Goal: Transaction & Acquisition: Purchase product/service

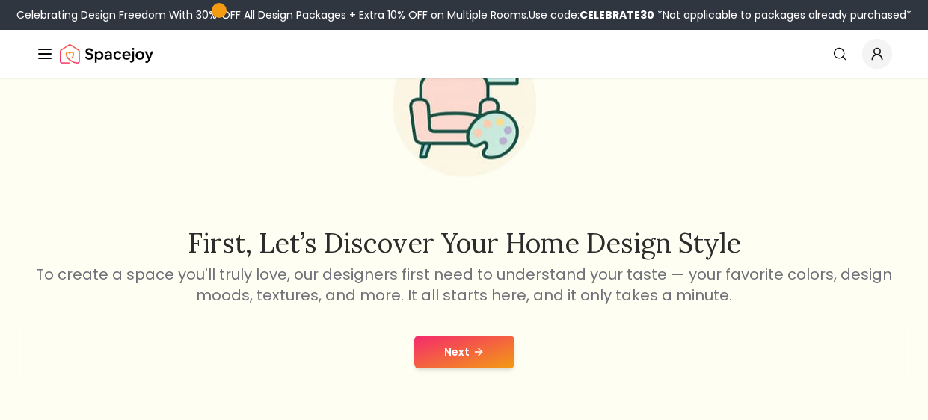
scroll to position [118, 0]
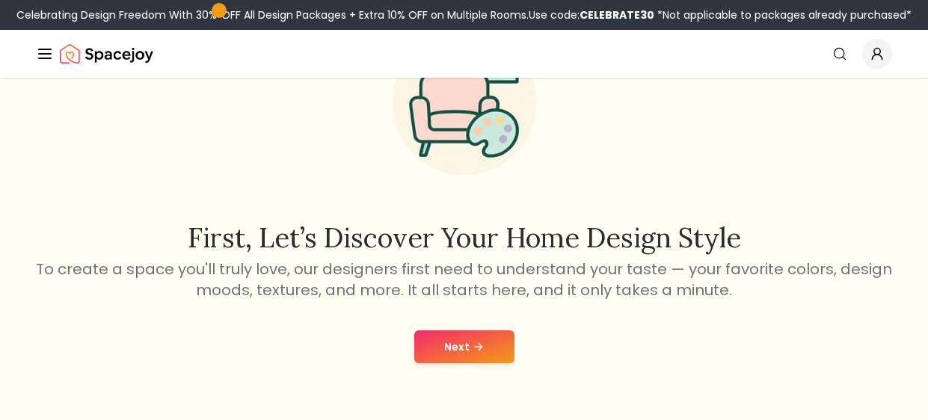
click at [486, 343] on button "Next" at bounding box center [464, 346] width 100 height 33
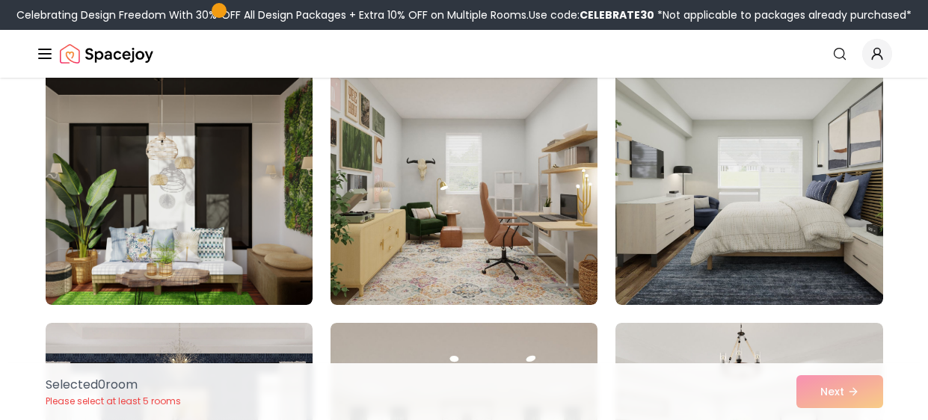
scroll to position [1191, 0]
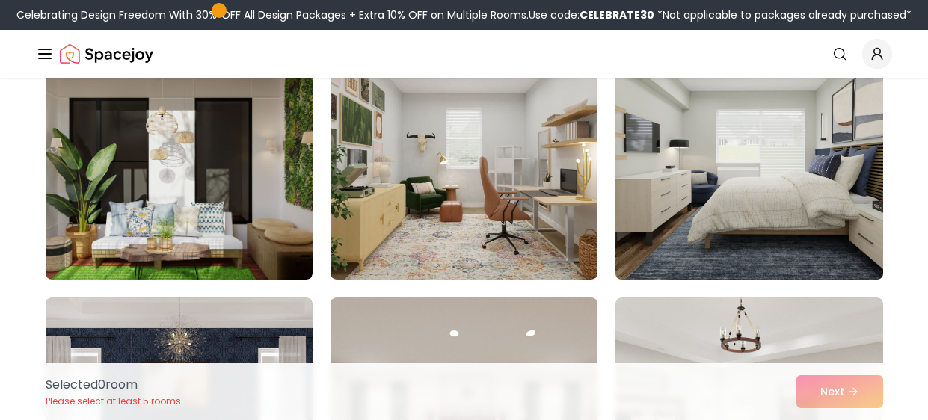
click at [820, 197] on img at bounding box center [748, 159] width 280 height 251
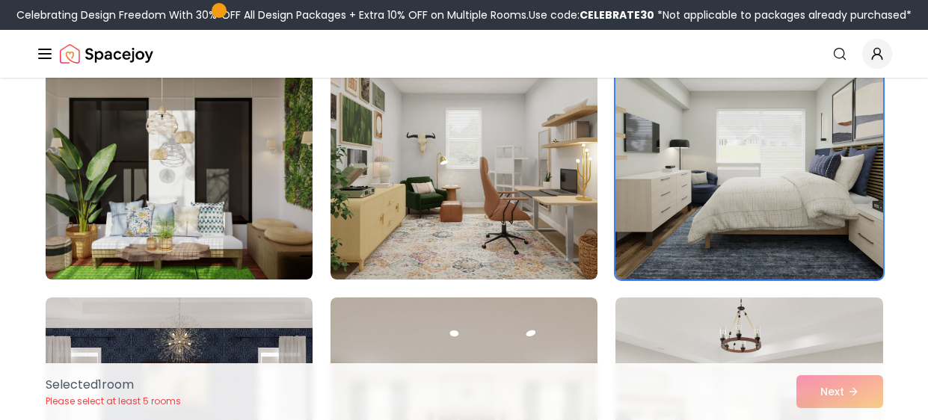
click at [841, 223] on img at bounding box center [748, 159] width 280 height 251
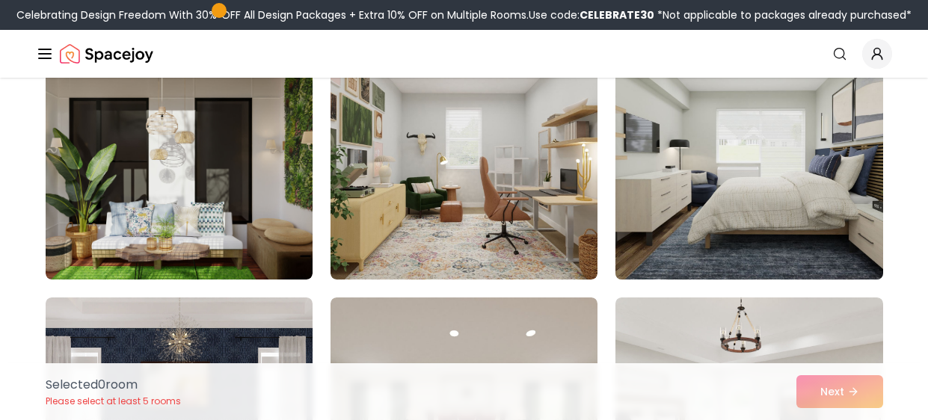
click at [823, 203] on img at bounding box center [748, 159] width 280 height 251
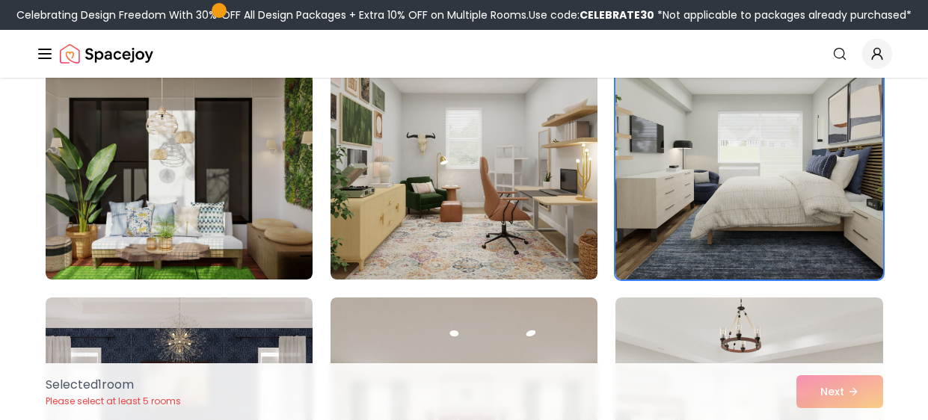
click at [863, 394] on div "Selected 1 room Please select at least 5 rooms Next" at bounding box center [464, 391] width 861 height 57
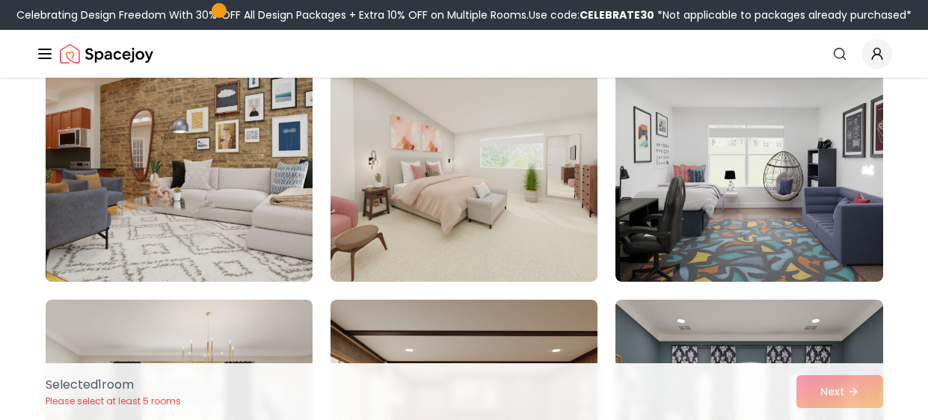
scroll to position [159, 0]
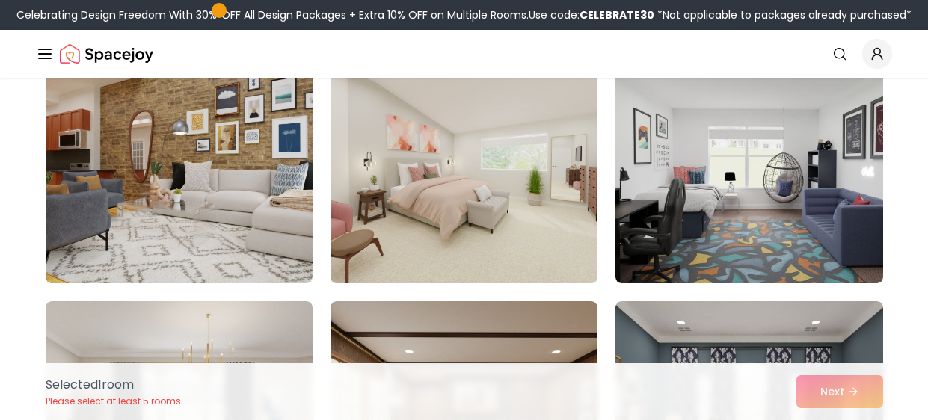
click at [593, 179] on img at bounding box center [464, 163] width 280 height 251
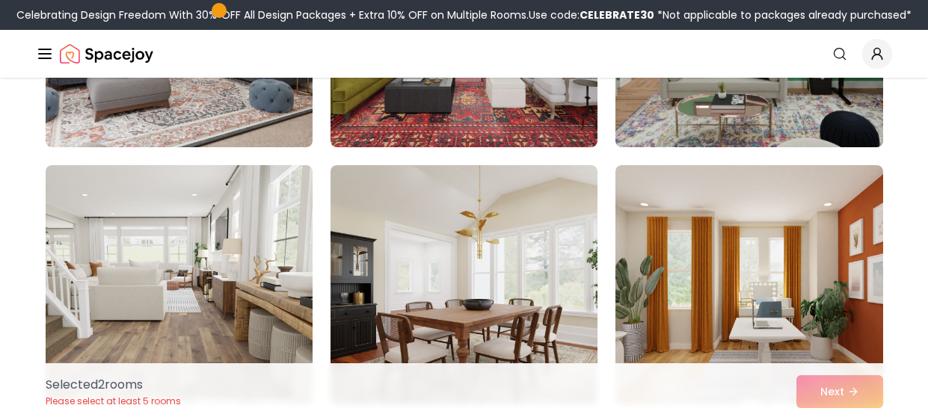
scroll to position [894, 0]
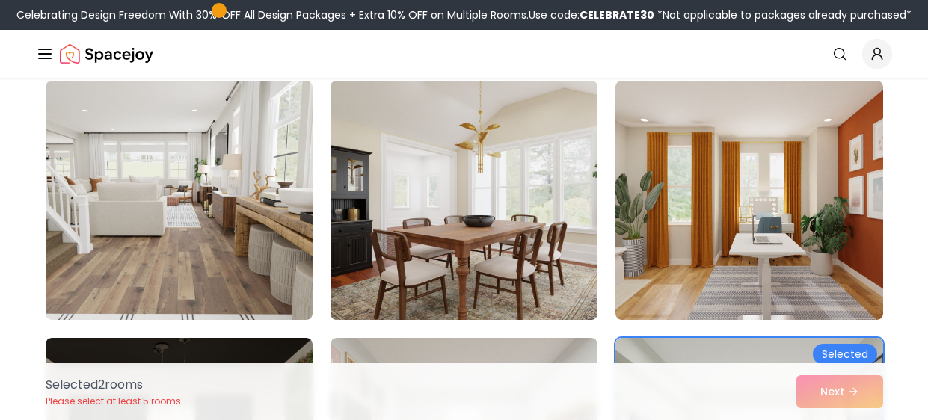
click at [566, 266] on img at bounding box center [464, 200] width 280 height 251
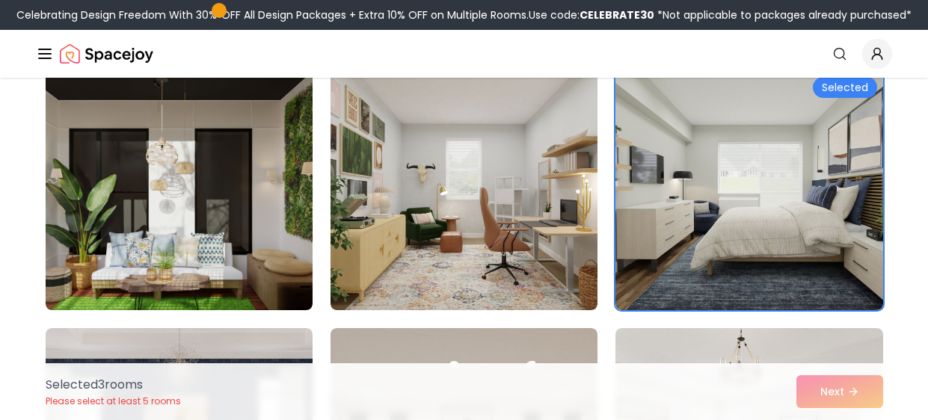
scroll to position [1161, 0]
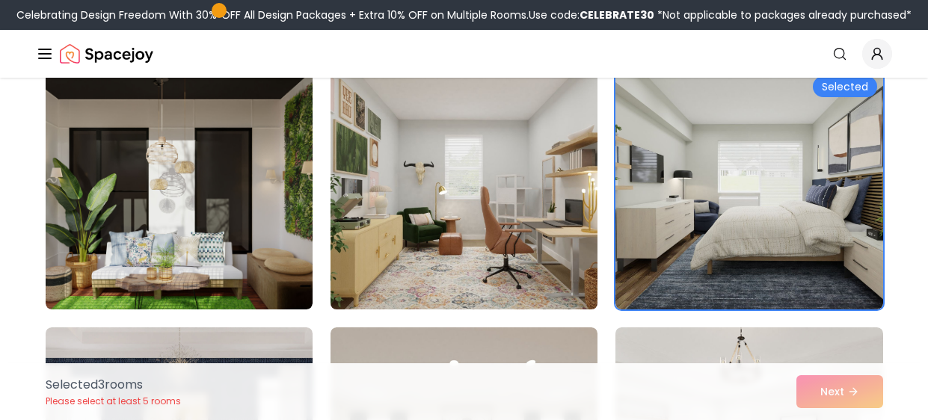
click at [546, 255] on img at bounding box center [464, 189] width 280 height 251
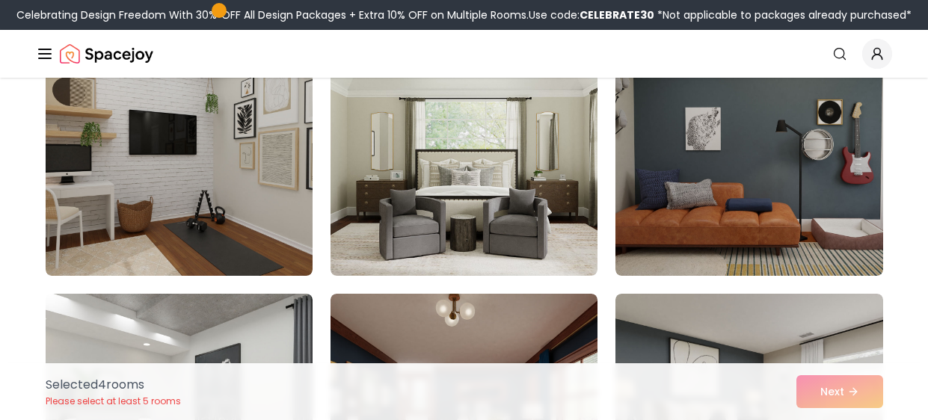
scroll to position [1710, 0]
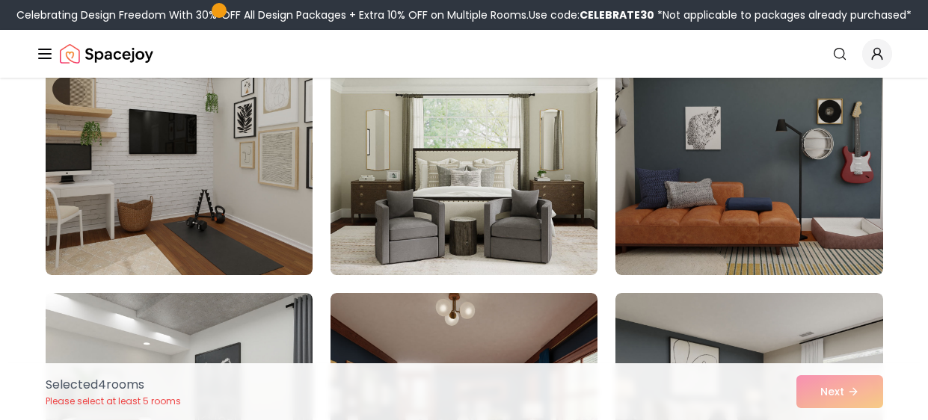
click at [593, 206] on img at bounding box center [464, 155] width 280 height 251
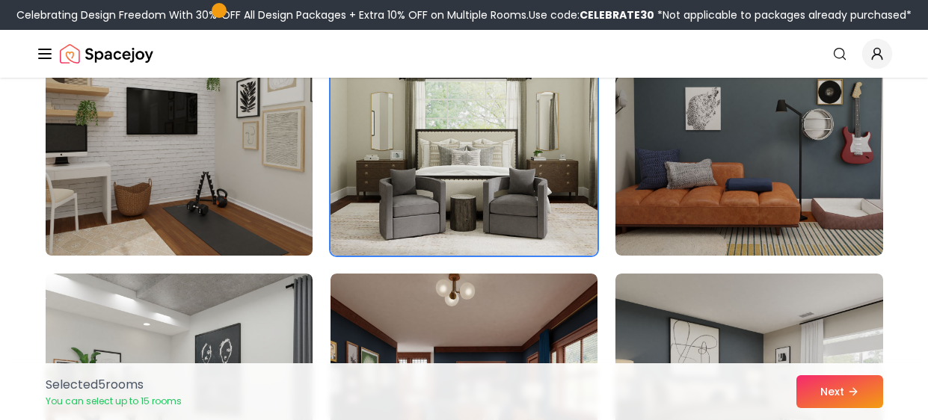
click at [271, 176] on img at bounding box center [179, 135] width 280 height 251
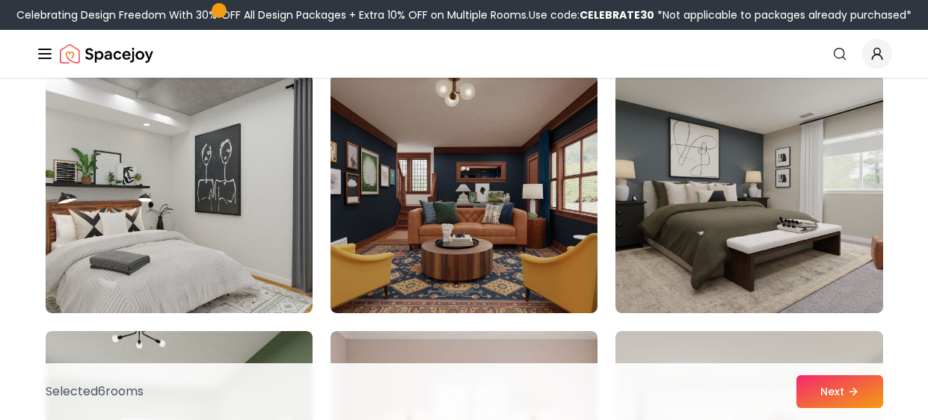
scroll to position [1929, 0]
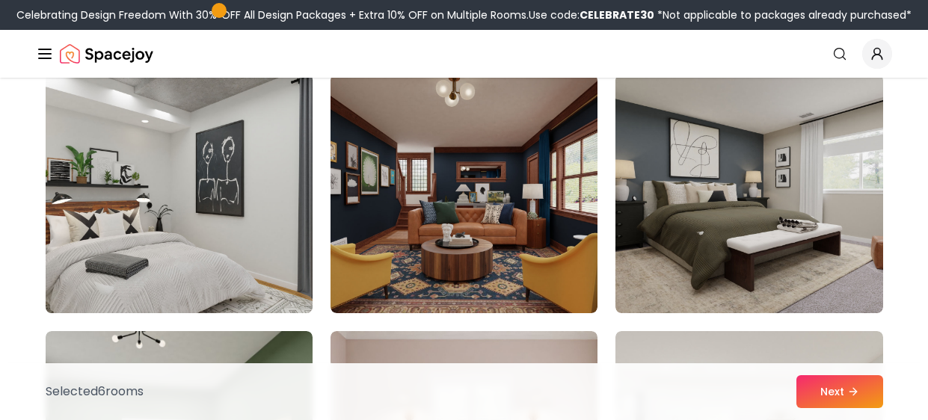
click at [280, 213] on img at bounding box center [179, 193] width 280 height 251
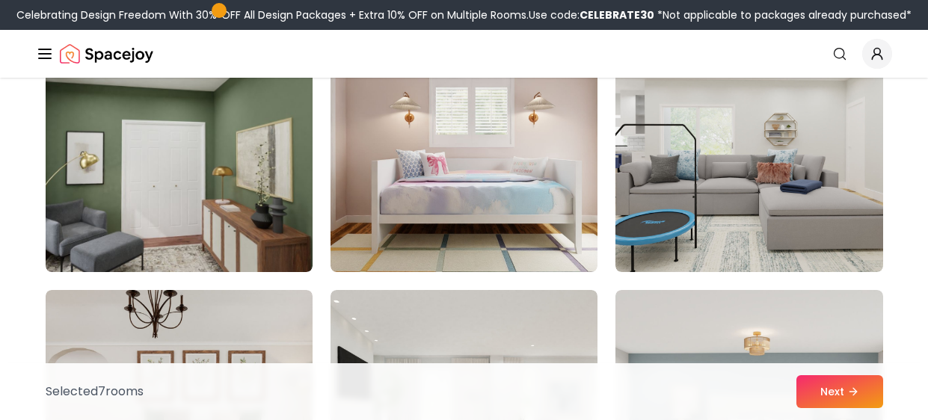
scroll to position [2227, 0]
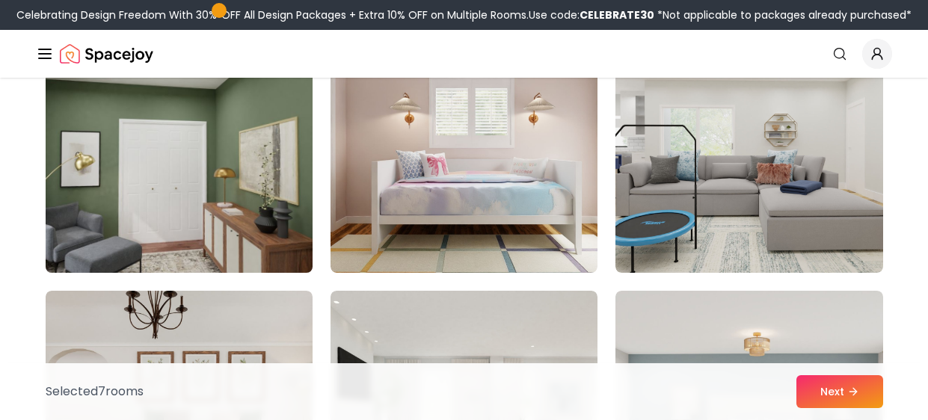
click at [256, 259] on img at bounding box center [179, 153] width 280 height 251
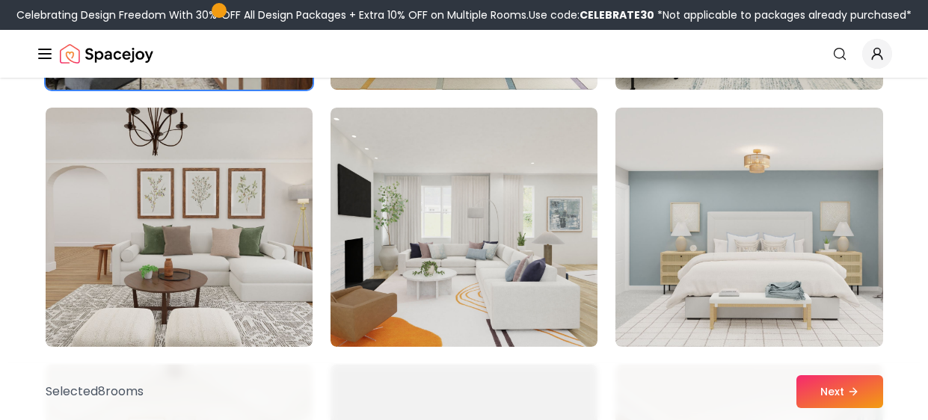
scroll to position [2428, 0]
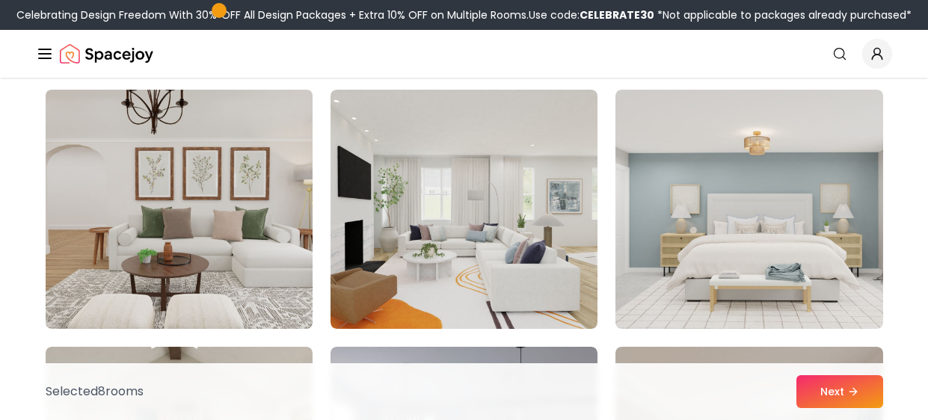
click at [249, 316] on img at bounding box center [179, 209] width 280 height 251
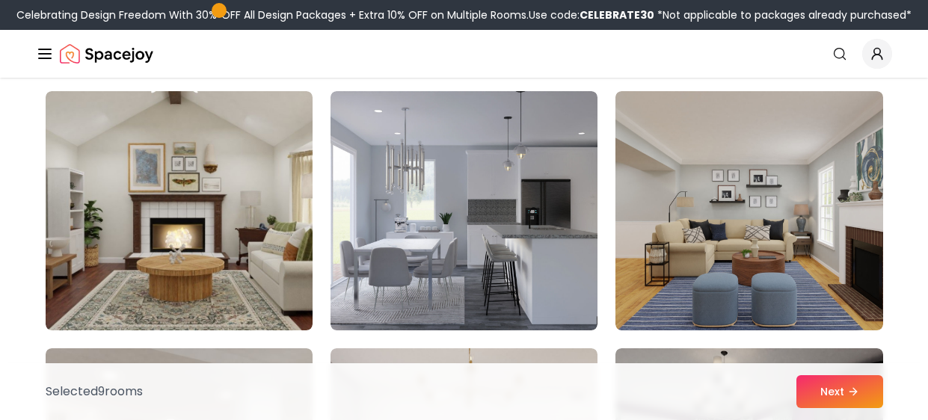
scroll to position [2685, 0]
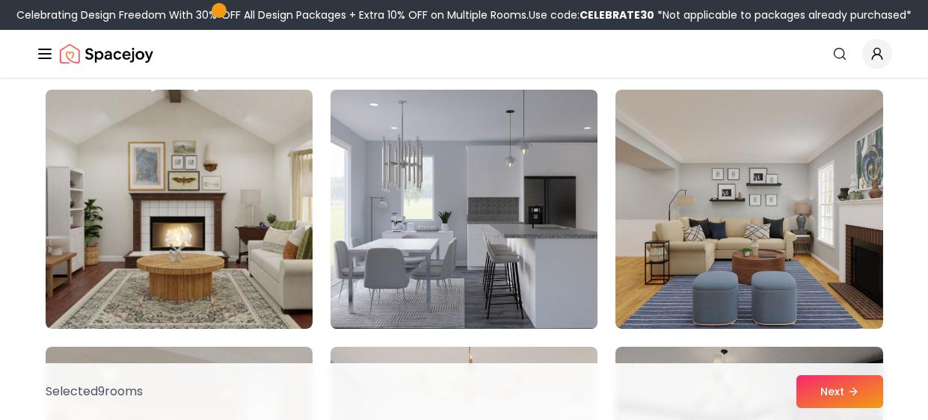
click at [546, 237] on img at bounding box center [464, 209] width 280 height 251
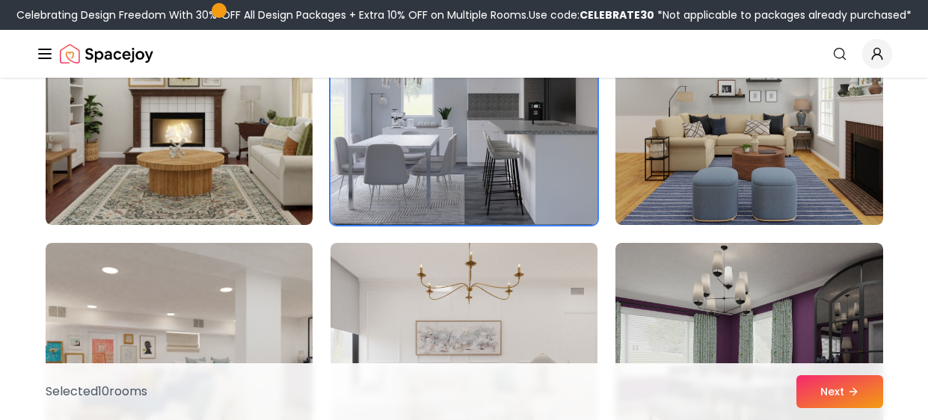
scroll to position [2793, 0]
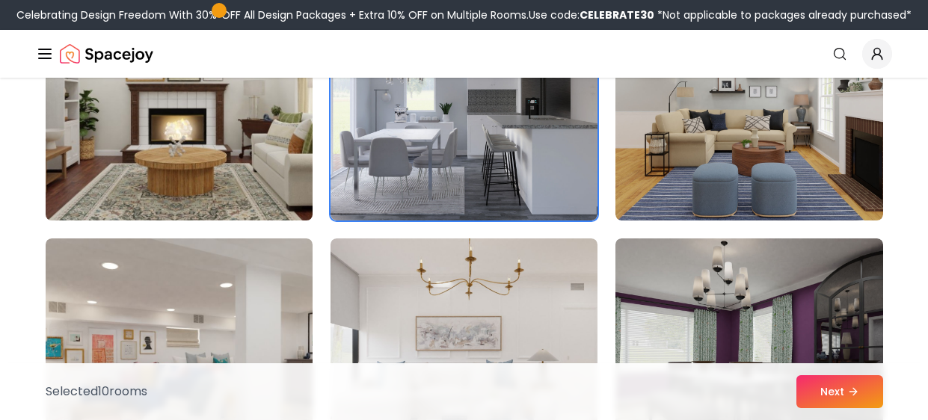
click at [282, 184] on img at bounding box center [179, 100] width 280 height 251
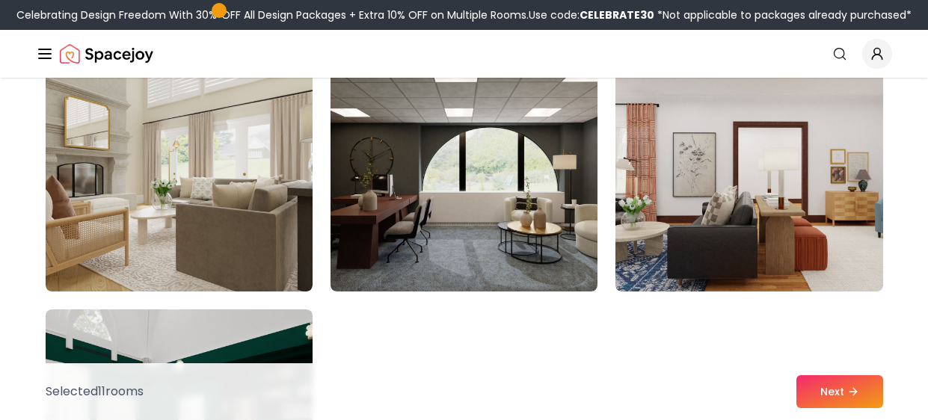
scroll to position [3247, 0]
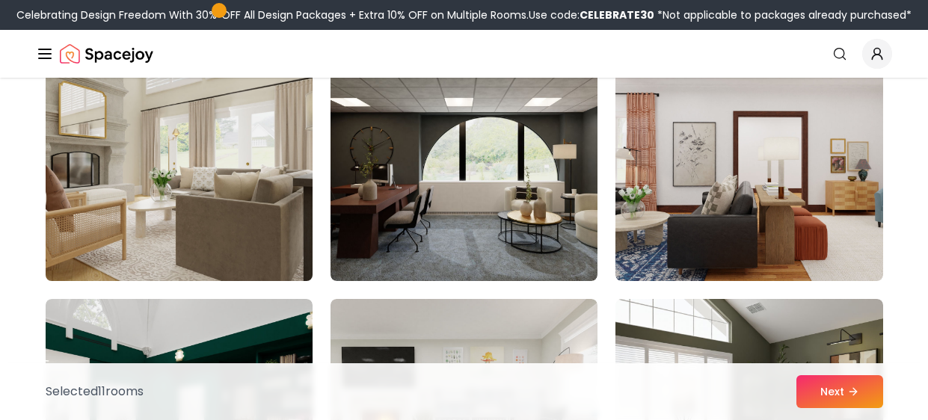
click at [244, 193] on img at bounding box center [179, 161] width 280 height 251
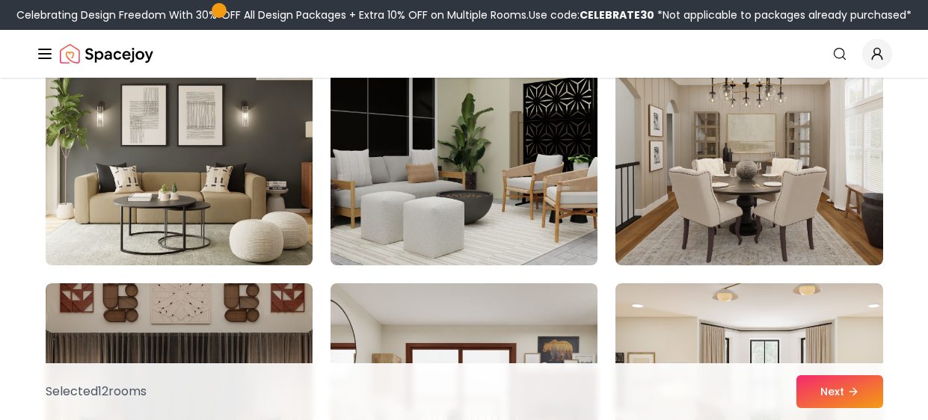
scroll to position [3778, 0]
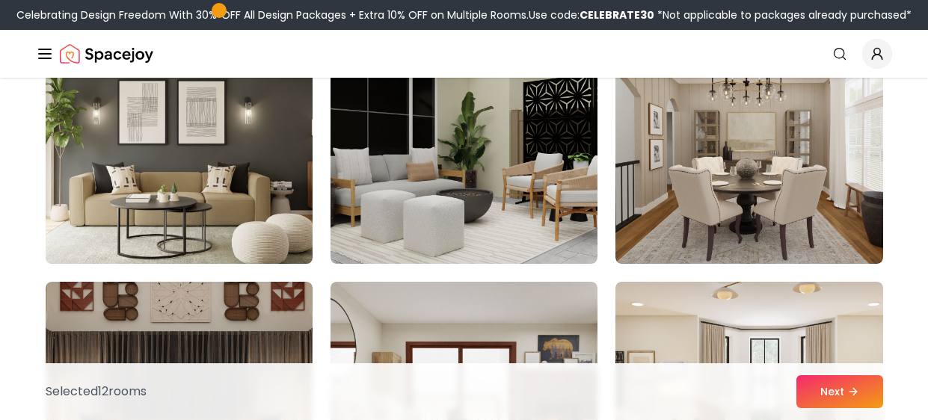
click at [276, 196] on img at bounding box center [179, 144] width 280 height 251
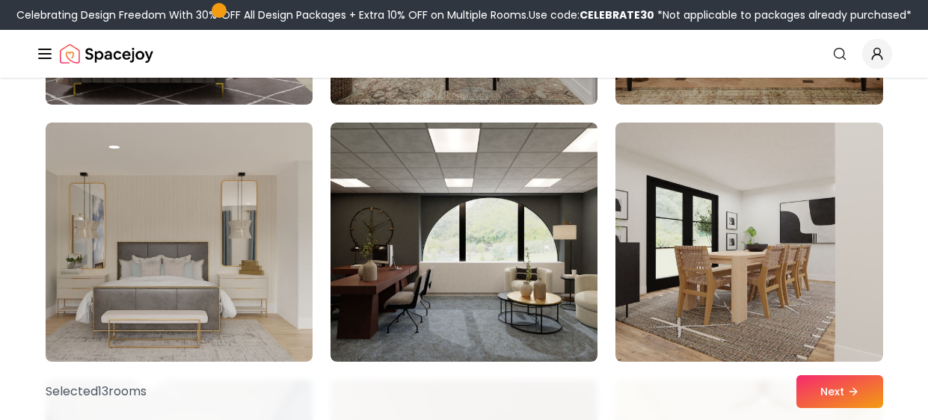
scroll to position [4710, 0]
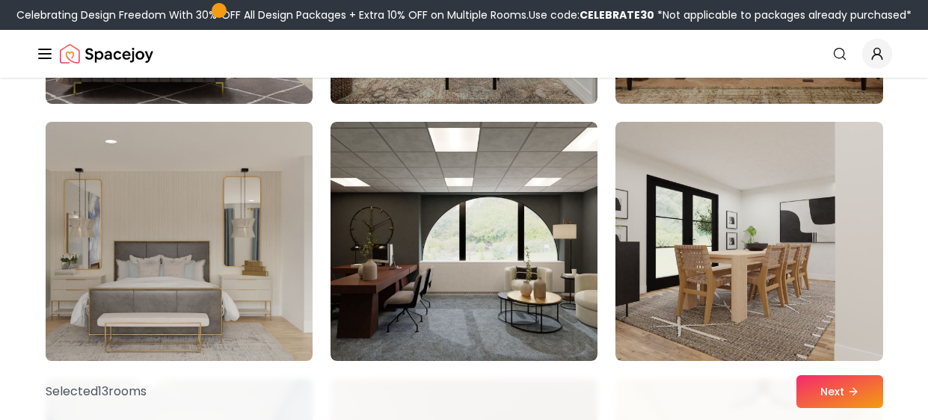
click at [289, 283] on img at bounding box center [179, 241] width 280 height 251
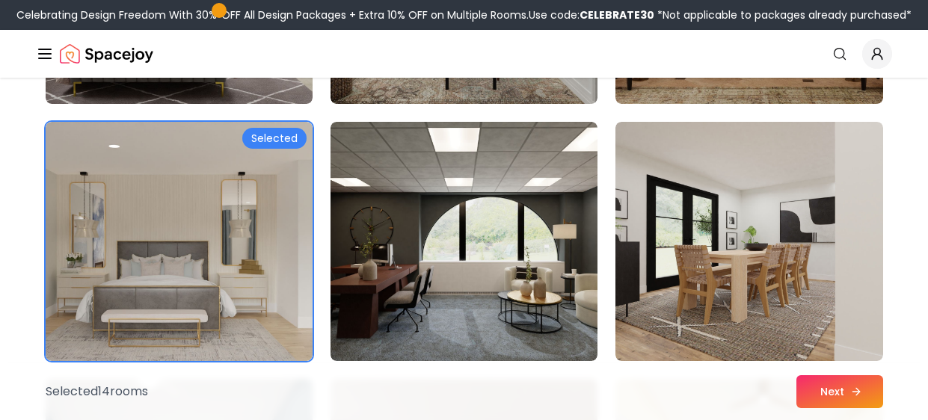
click at [869, 378] on button "Next" at bounding box center [839, 391] width 87 height 33
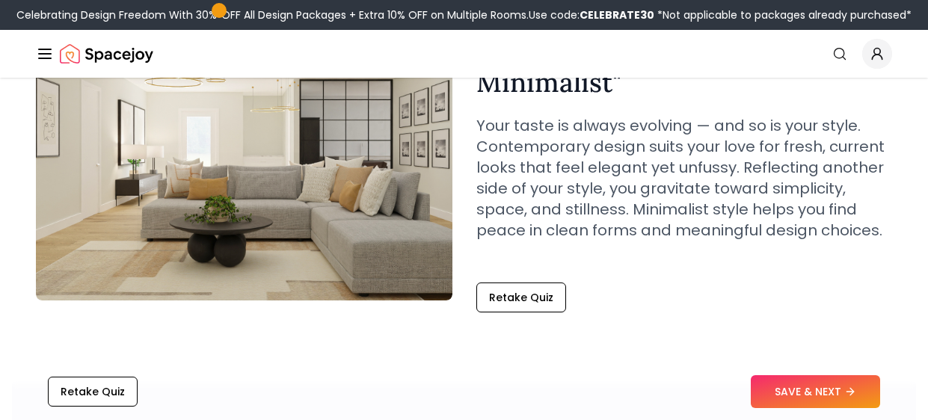
scroll to position [155, 0]
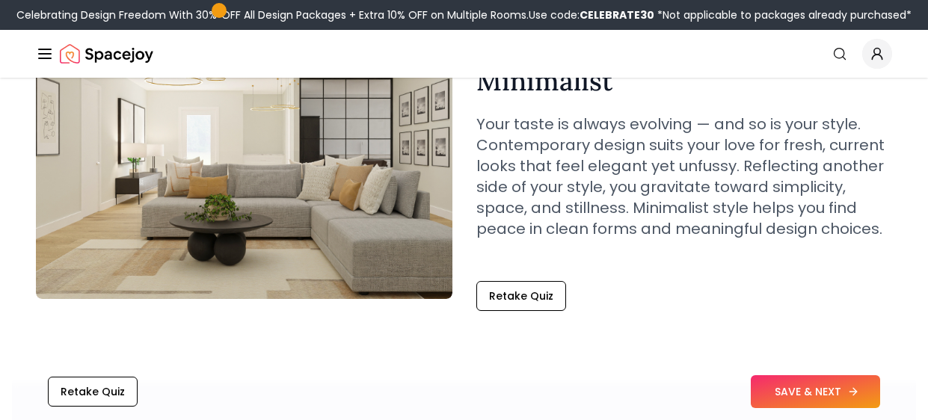
click at [857, 392] on button "SAVE & NEXT" at bounding box center [814, 391] width 129 height 33
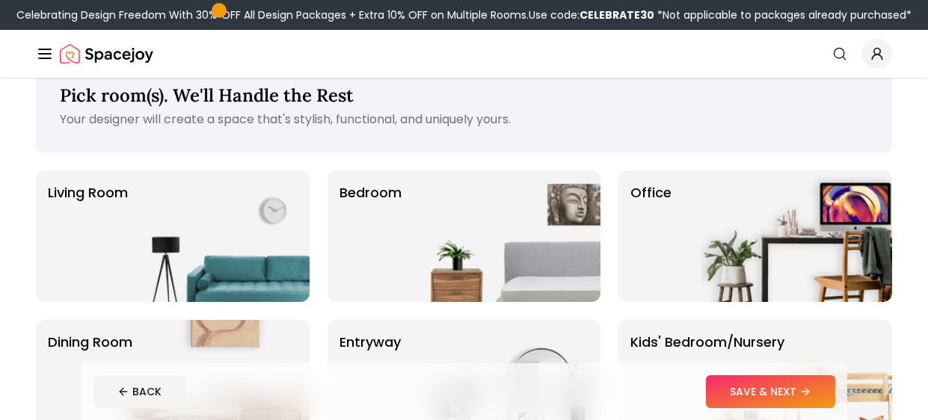
scroll to position [38, 0]
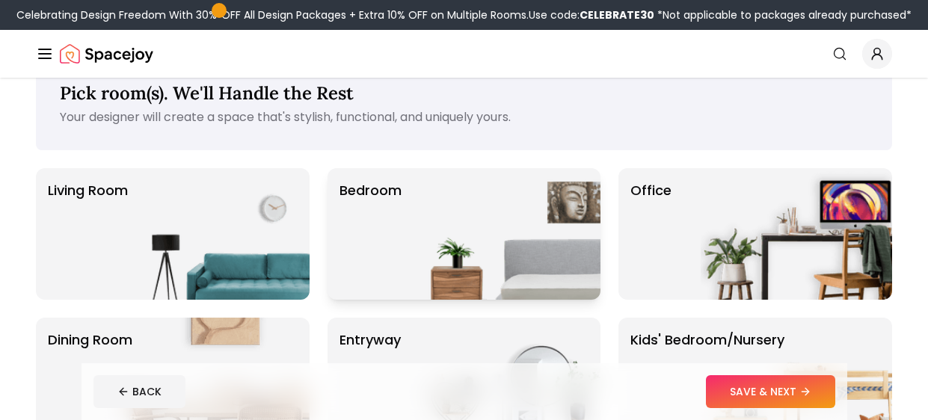
click at [545, 209] on img at bounding box center [504, 234] width 191 height 132
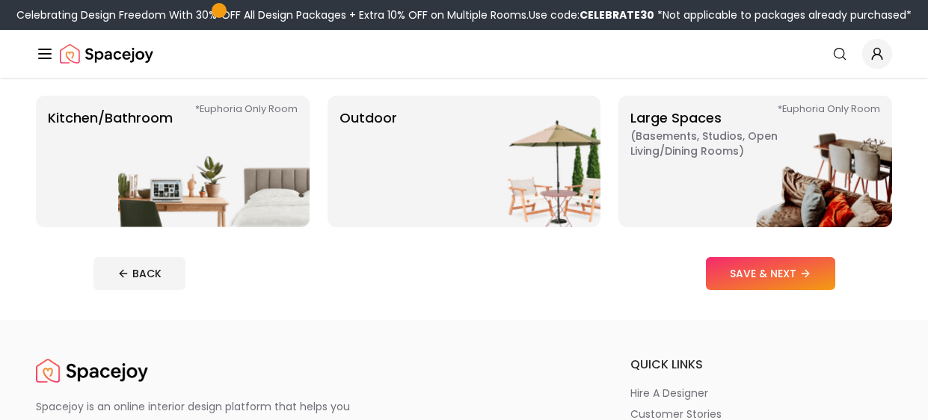
scroll to position [425, 0]
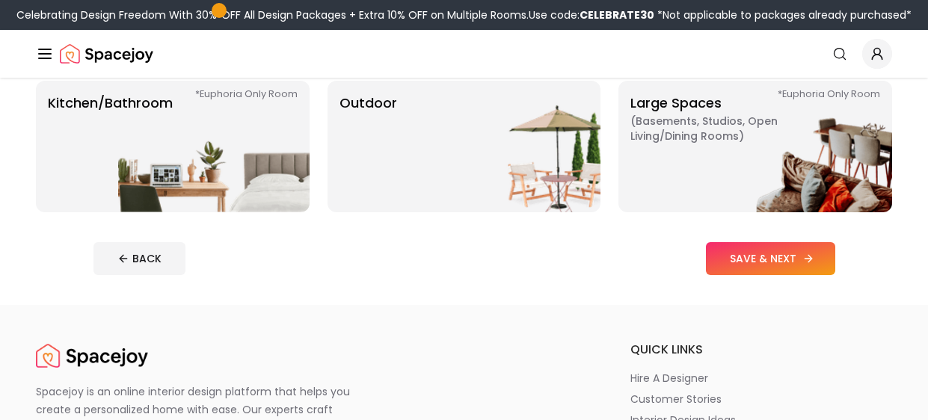
click at [813, 267] on button "SAVE & NEXT" at bounding box center [770, 258] width 129 height 33
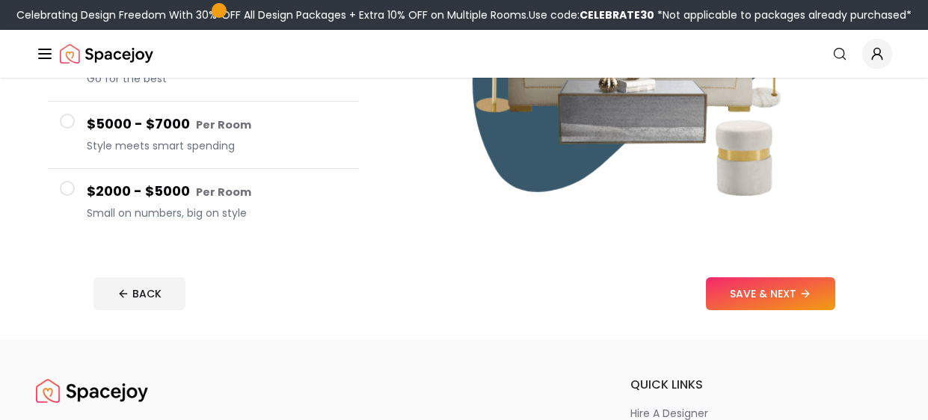
click at [60, 200] on button "$2000 - $5000 Per Room Small on numbers, big on style" at bounding box center [203, 202] width 311 height 67
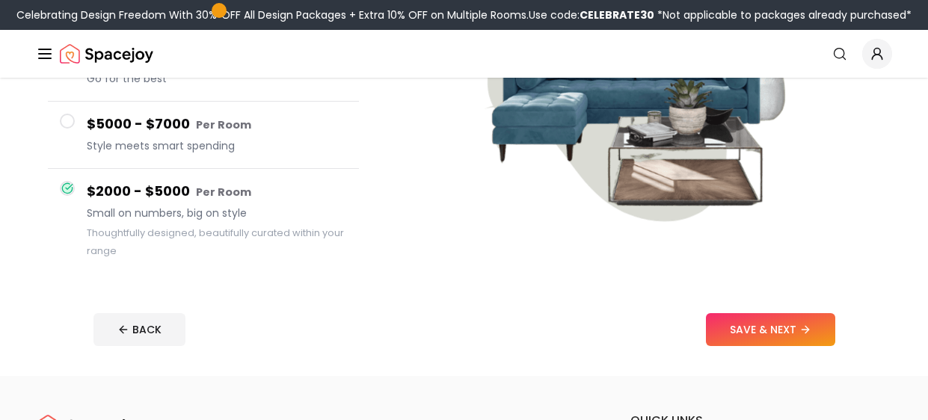
click at [68, 146] on button "$5000 - $7000 Per Room Style meets smart spending" at bounding box center [203, 135] width 311 height 67
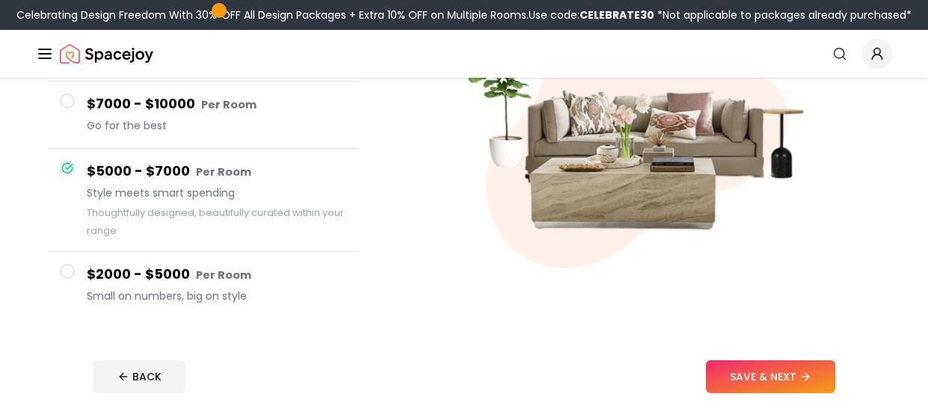
scroll to position [272, 0]
click at [67, 271] on span at bounding box center [67, 270] width 15 height 15
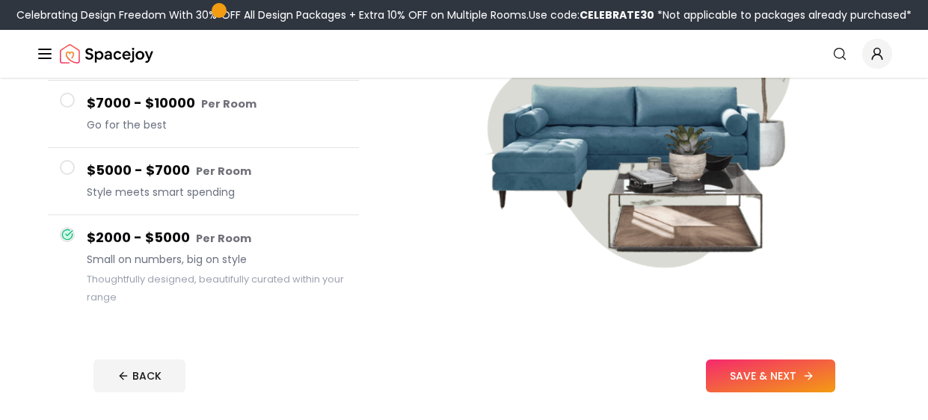
click at [802, 379] on icon at bounding box center [808, 376] width 12 height 12
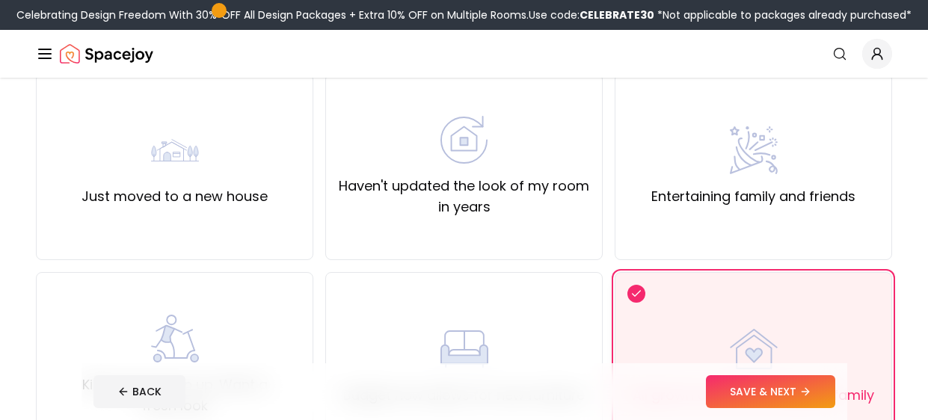
scroll to position [170, 0]
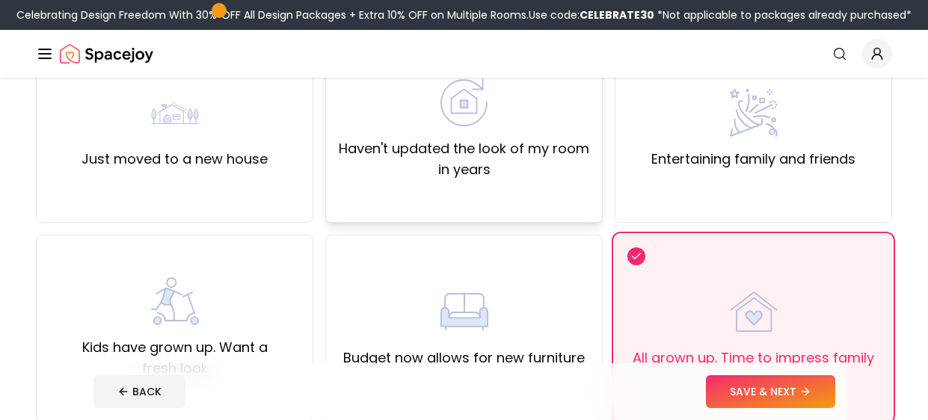
click at [590, 148] on div "Haven't updated the look of my room in years" at bounding box center [463, 129] width 277 height 187
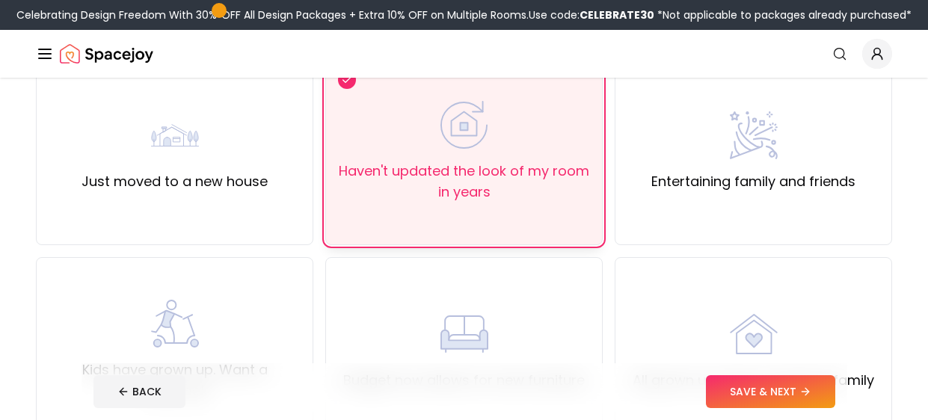
scroll to position [138, 0]
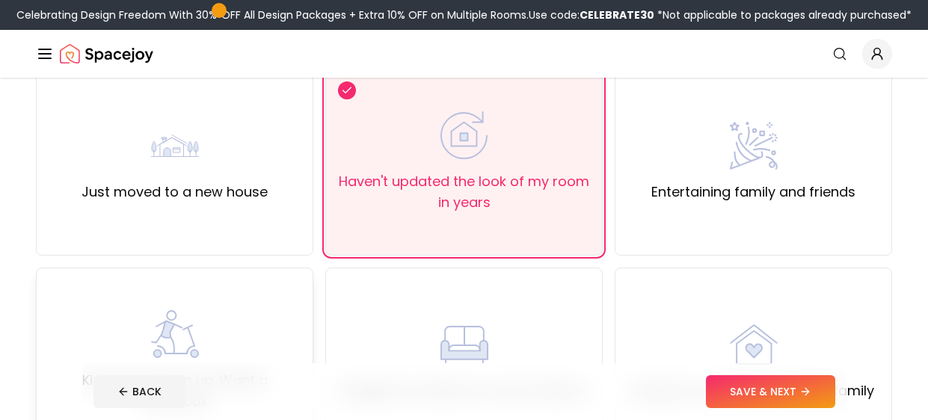
click at [254, 309] on div "Kids have grown up. Want a fresh look" at bounding box center [174, 361] width 277 height 187
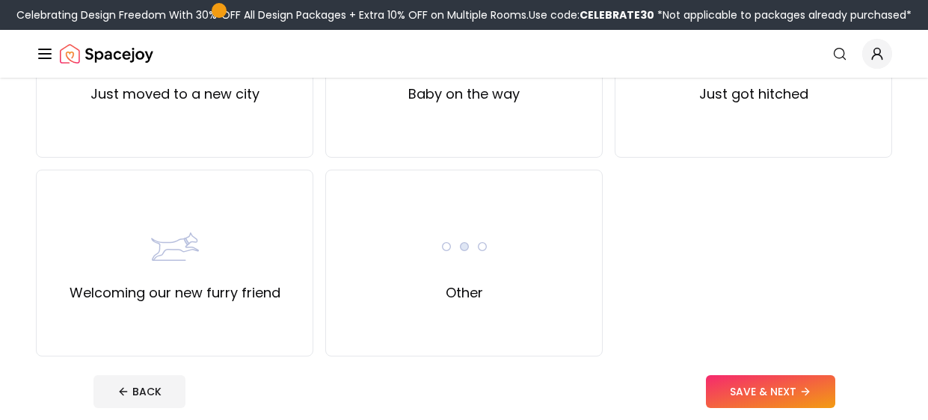
scroll to position [635, 0]
click at [812, 380] on button "SAVE & NEXT" at bounding box center [770, 391] width 129 height 33
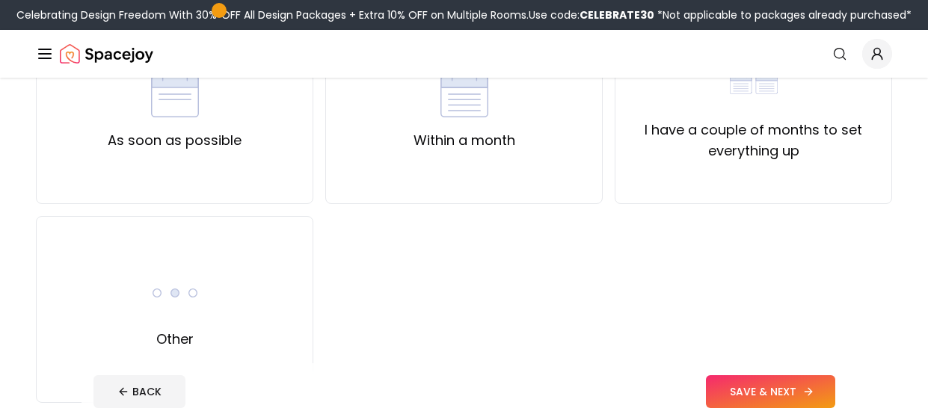
scroll to position [214, 0]
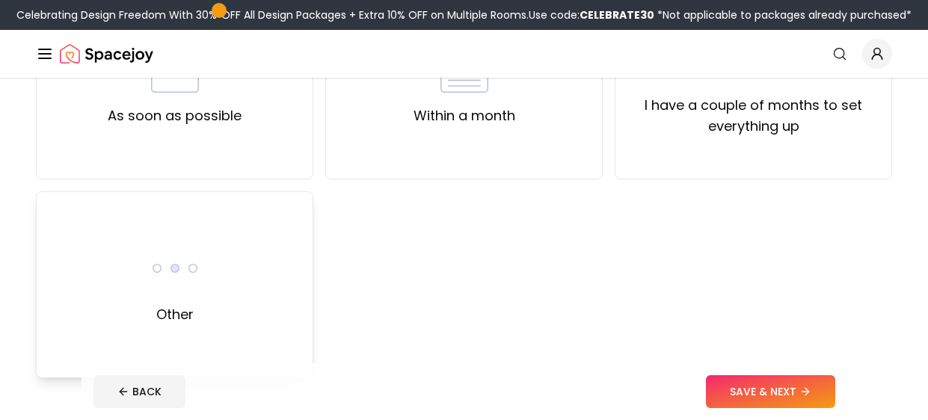
click at [254, 351] on div "Other" at bounding box center [174, 284] width 277 height 187
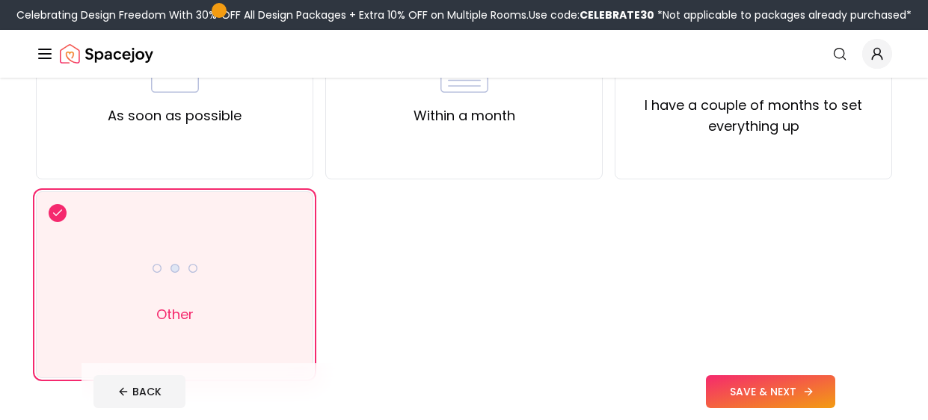
click at [756, 377] on button "SAVE & NEXT" at bounding box center [770, 391] width 129 height 33
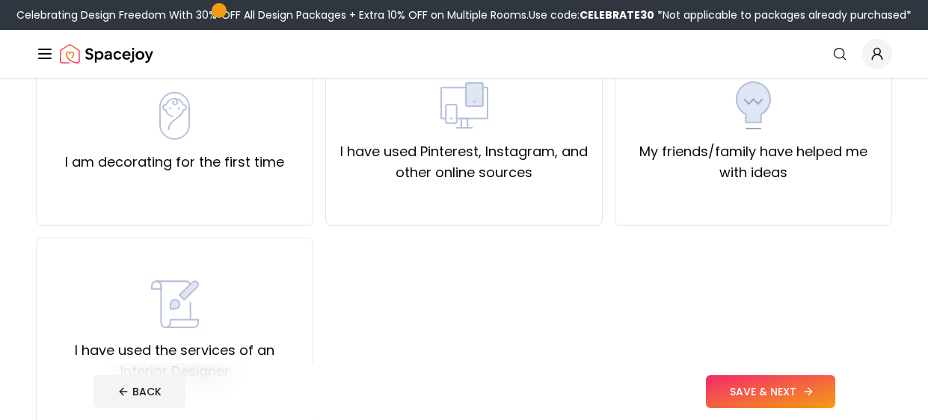
scroll to position [158, 0]
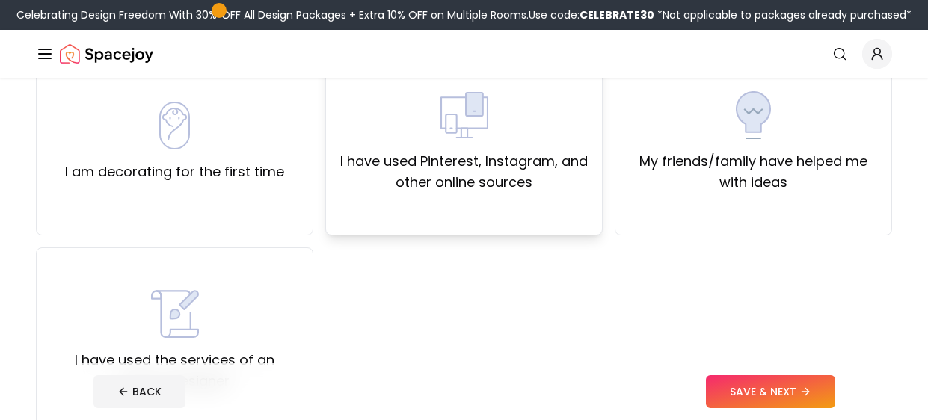
click at [556, 206] on div "I have used Pinterest, Instagram, and other online sources" at bounding box center [463, 142] width 277 height 187
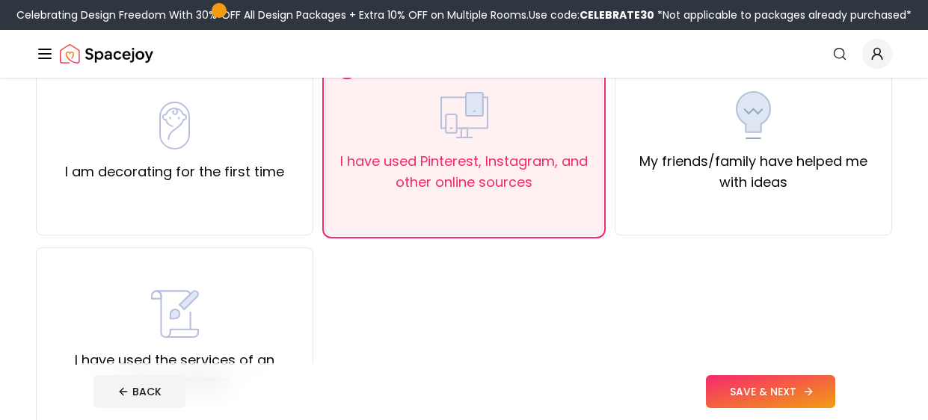
click at [827, 389] on button "SAVE & NEXT" at bounding box center [770, 391] width 129 height 33
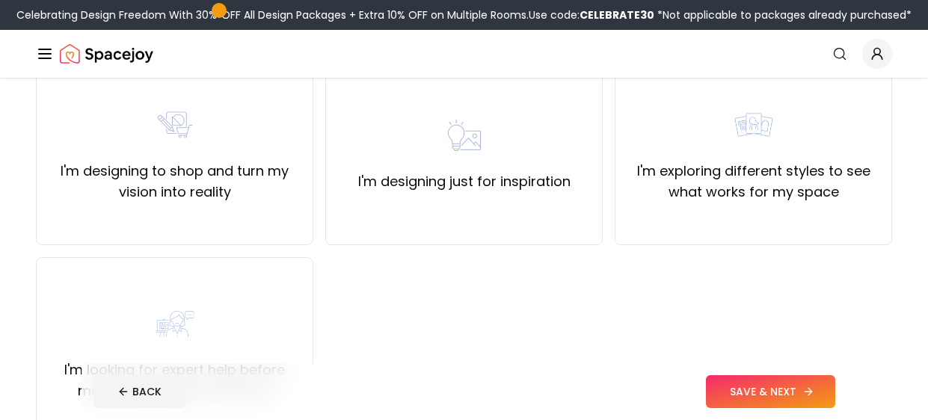
scroll to position [162, 0]
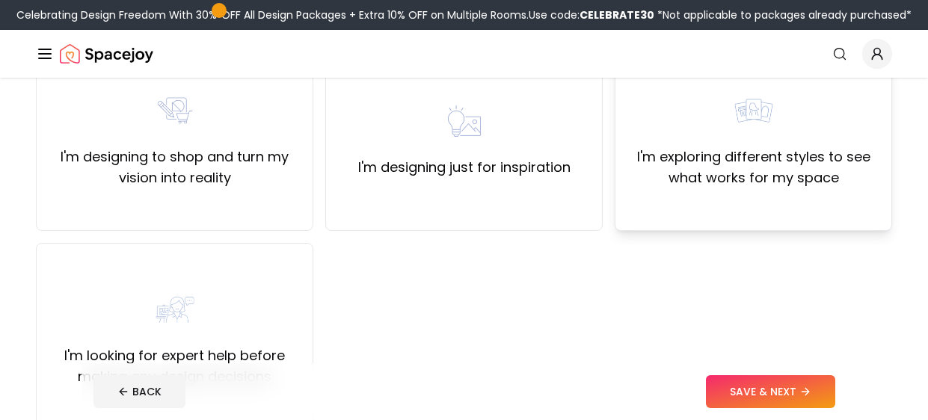
click at [842, 214] on div "I'm exploring different styles to see what works for my space" at bounding box center [752, 137] width 277 height 187
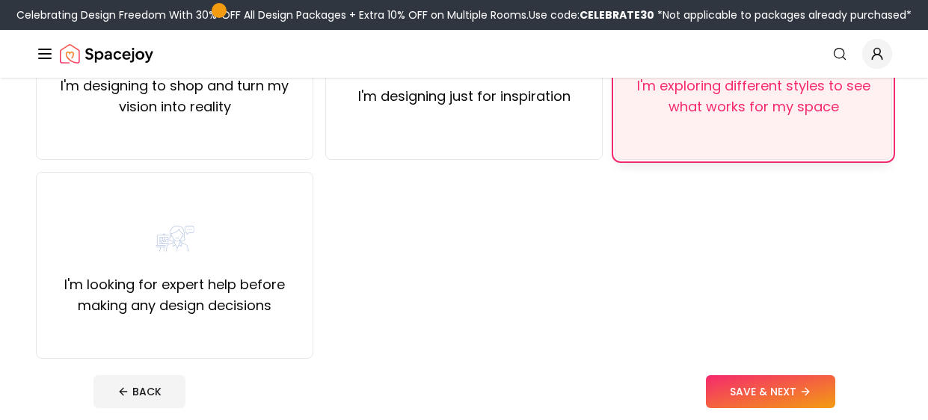
scroll to position [231, 0]
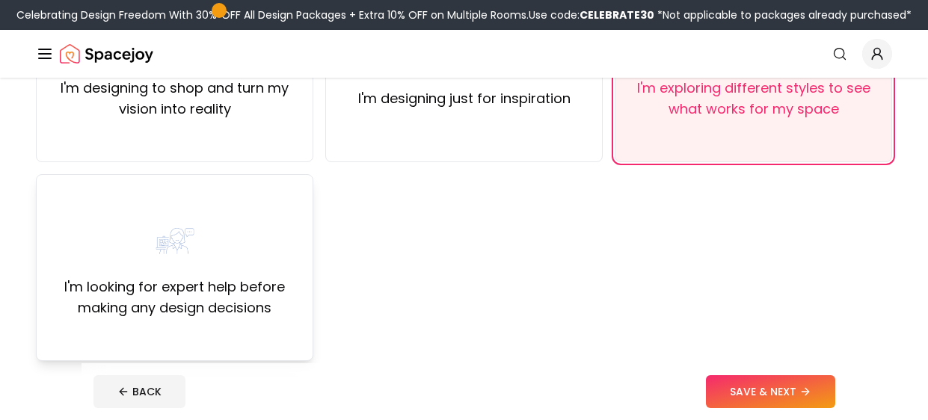
click at [282, 268] on div "I'm looking for expert help before making any design decisions" at bounding box center [175, 268] width 252 height 102
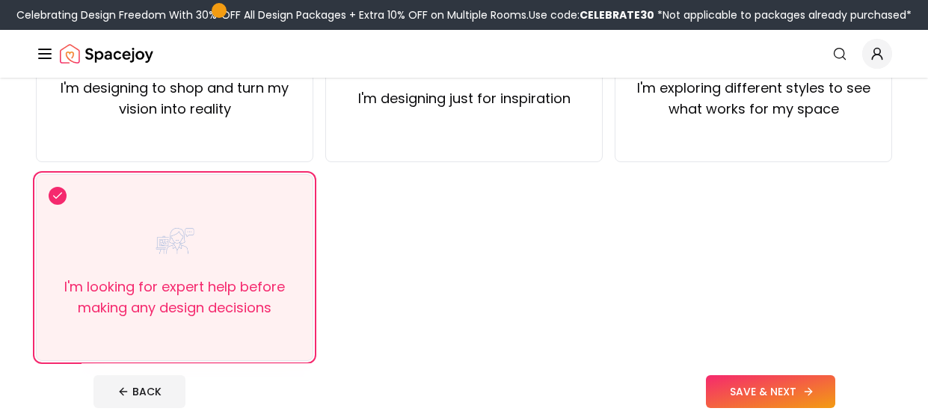
click at [767, 377] on button "SAVE & NEXT" at bounding box center [770, 391] width 129 height 33
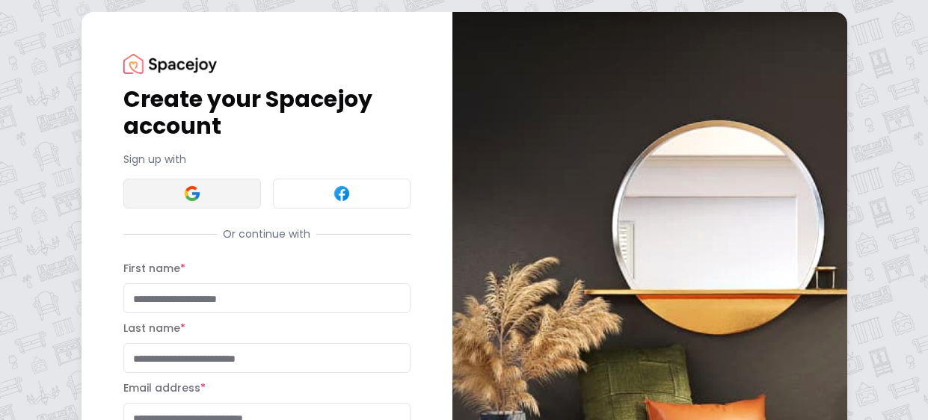
click at [185, 200] on img at bounding box center [192, 194] width 18 height 18
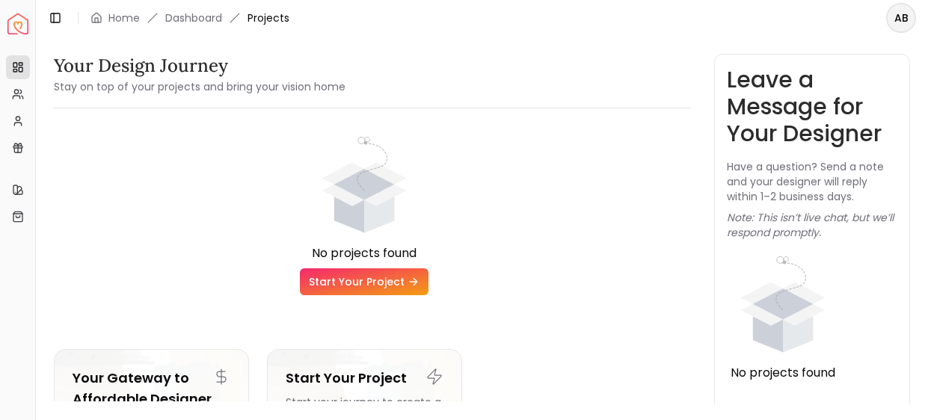
click at [312, 289] on link "Start Your Project" at bounding box center [364, 281] width 129 height 27
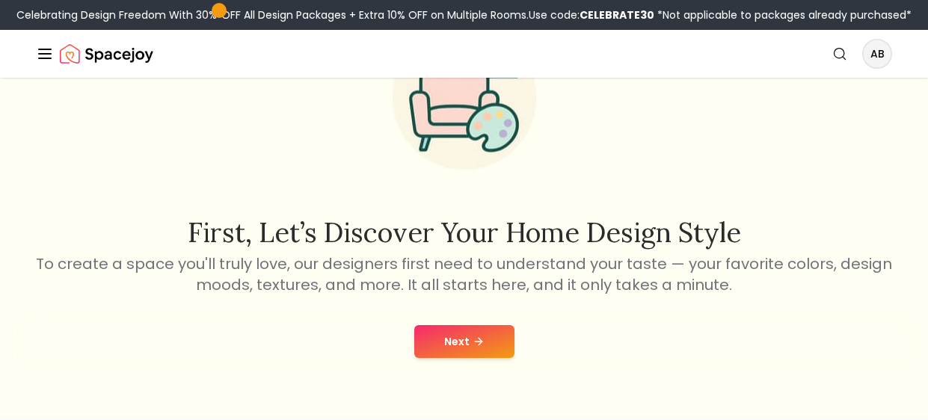
scroll to position [129, 0]
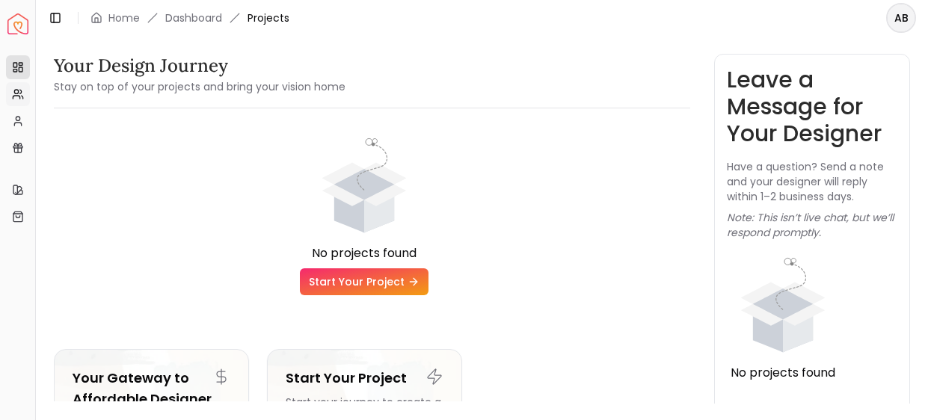
click at [16, 90] on icon at bounding box center [18, 94] width 12 height 12
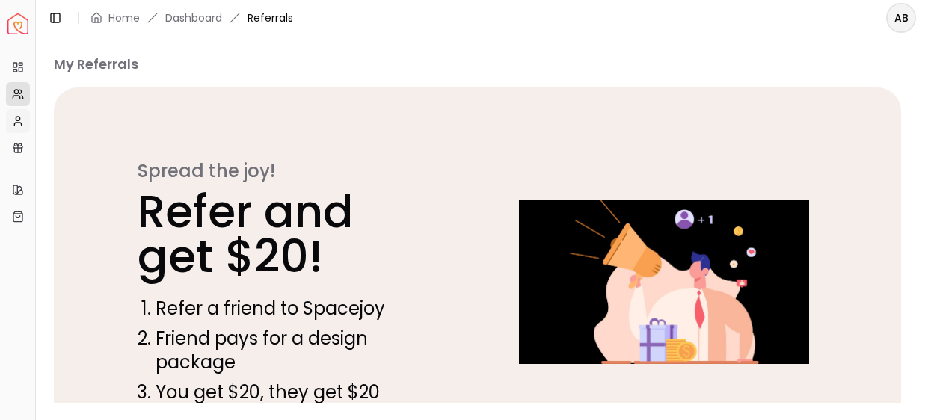
click at [21, 123] on icon at bounding box center [17, 124] width 7 height 3
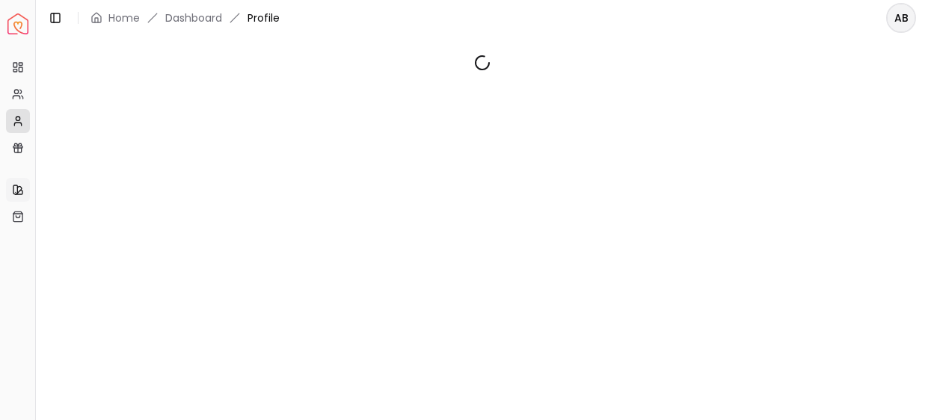
click at [18, 191] on icon at bounding box center [19, 189] width 4 height 7
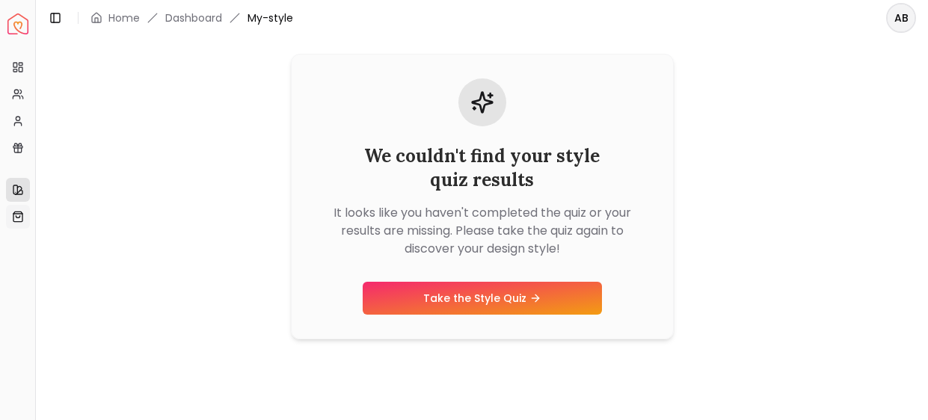
click at [17, 215] on icon at bounding box center [18, 217] width 12 height 12
